Goal: Transaction & Acquisition: Purchase product/service

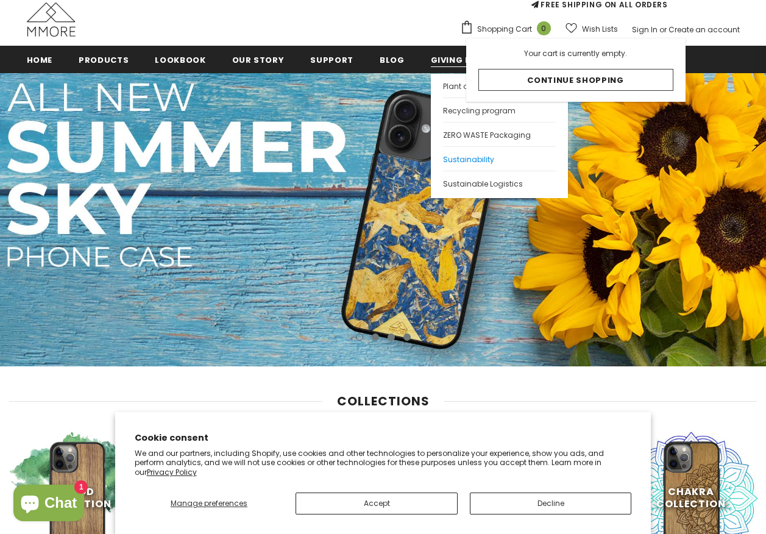
scroll to position [122, 0]
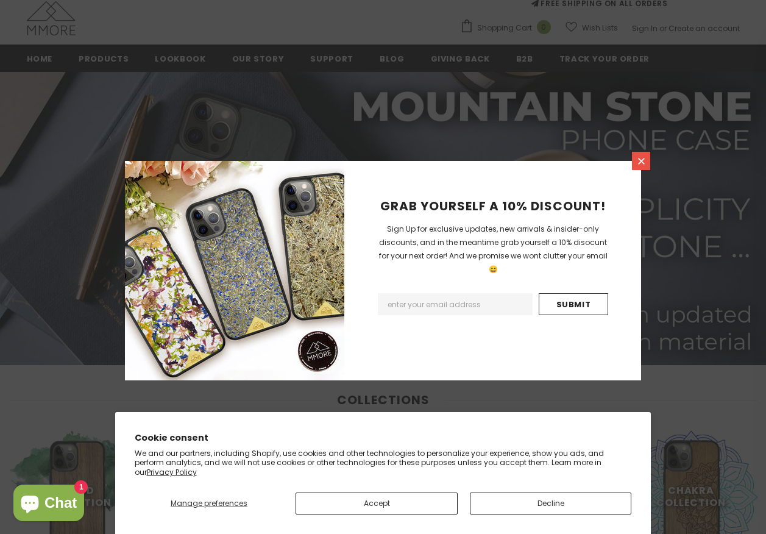
click at [643, 164] on icon at bounding box center [641, 161] width 10 height 10
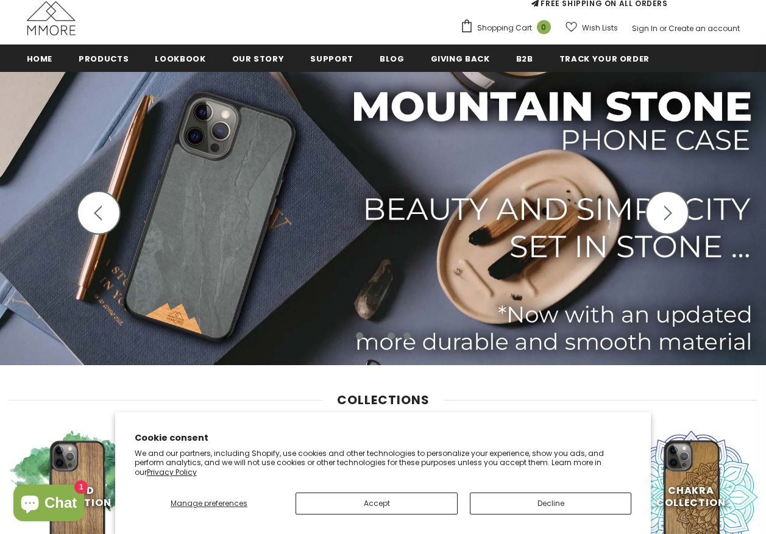
click at [90, 203] on button "button" at bounding box center [99, 213] width 44 height 44
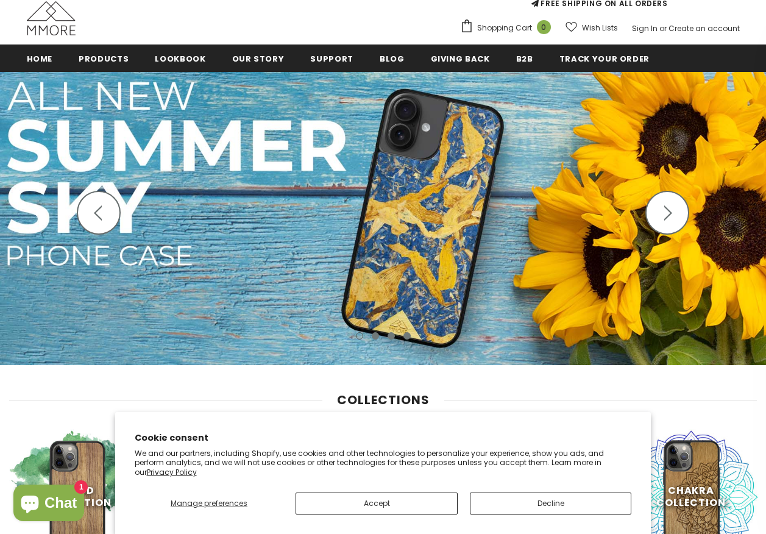
click at [437, 227] on img at bounding box center [383, 218] width 766 height 293
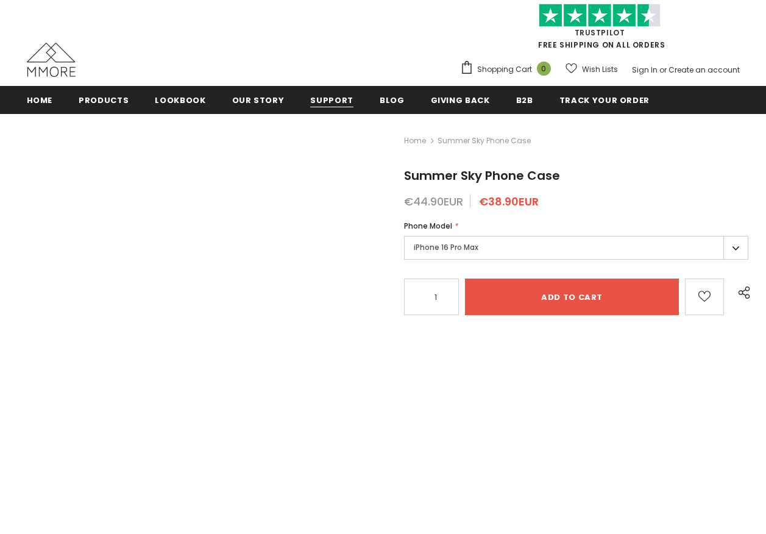
scroll to position [71, 0]
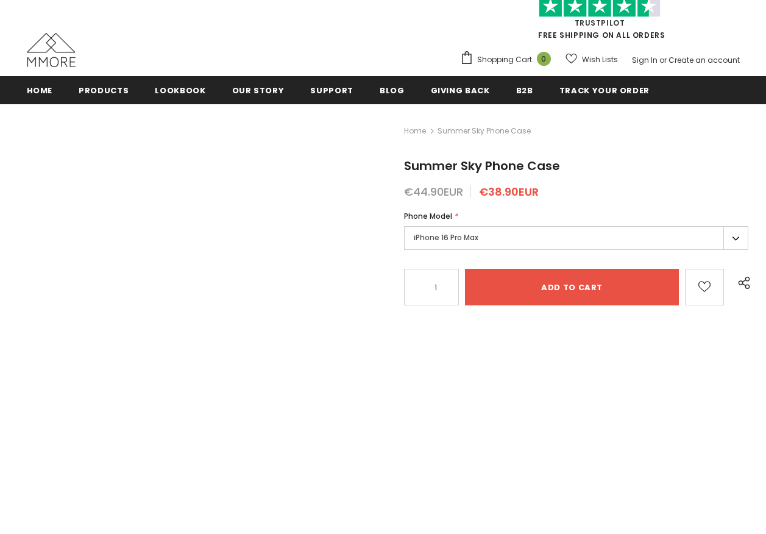
click at [483, 240] on label "iPhone 16 Pro Max" at bounding box center [576, 238] width 344 height 24
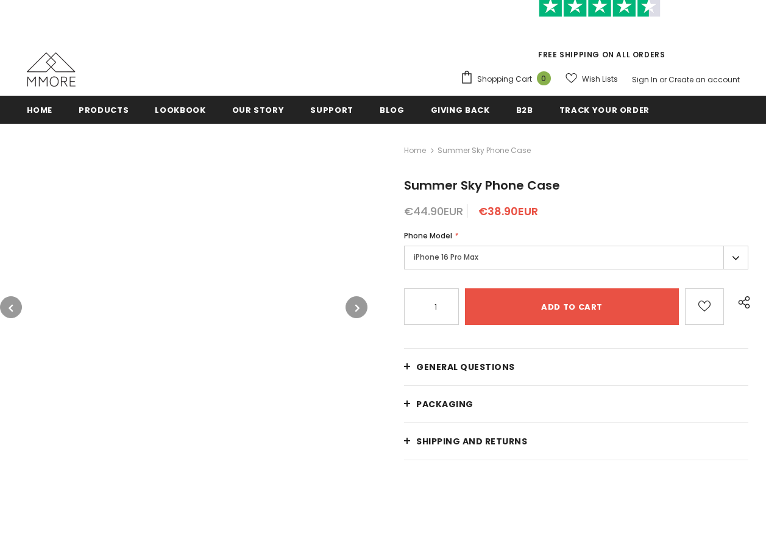
click at [735, 242] on div "Phone Model * iPhone 16 Pro Max iPhone 16 Pro Max iPhone 16 Pro iPhone 16 Plus …" at bounding box center [576, 251] width 344 height 43
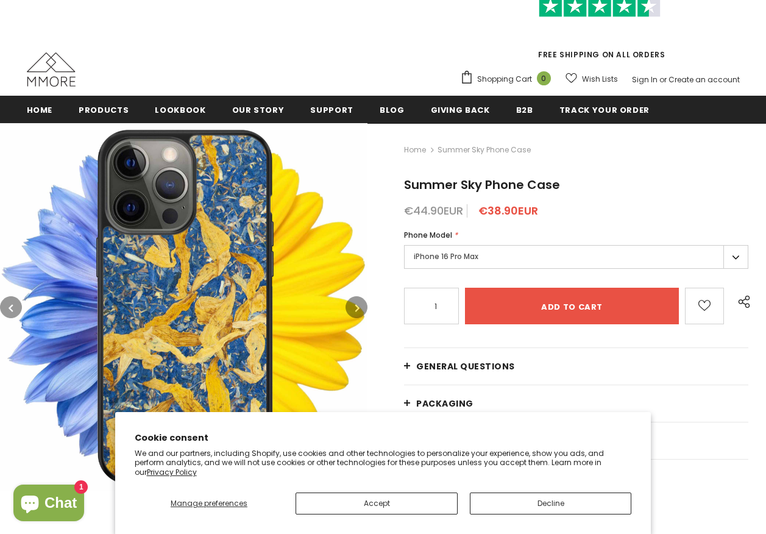
click at [735, 248] on label "iPhone 16 Pro Max" at bounding box center [576, 257] width 344 height 24
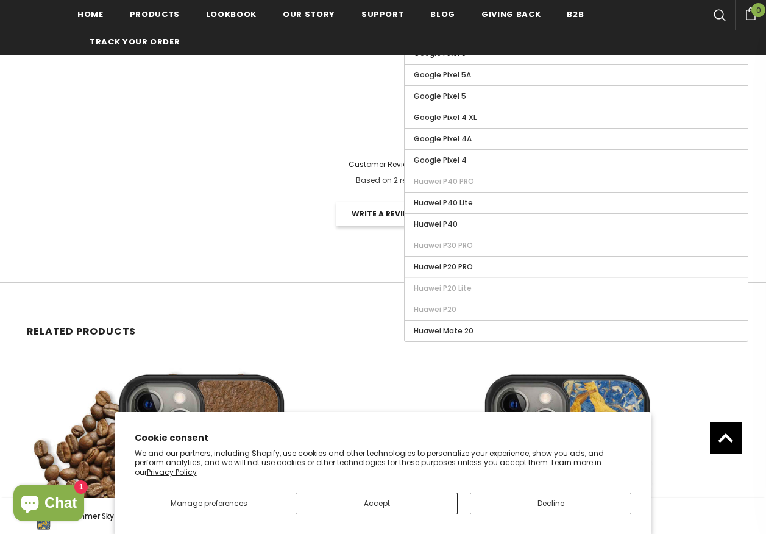
scroll to position [1898, 0]
